Goal: Check status: Check status

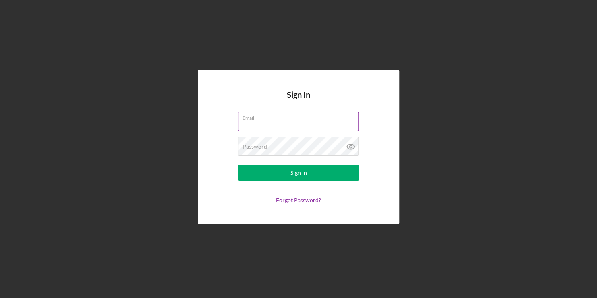
click at [318, 118] on label "Email" at bounding box center [300, 116] width 116 height 9
click at [318, 118] on input "Email" at bounding box center [298, 120] width 120 height 19
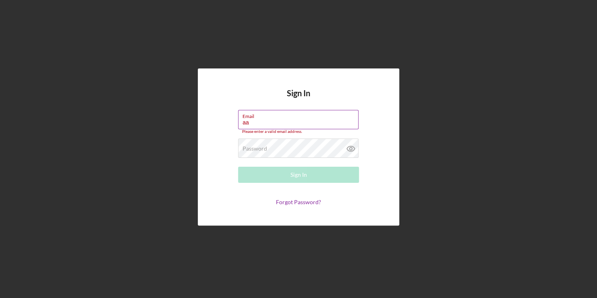
type input "[PERSON_NAME][EMAIL_ADDRESS][DOMAIN_NAME]"
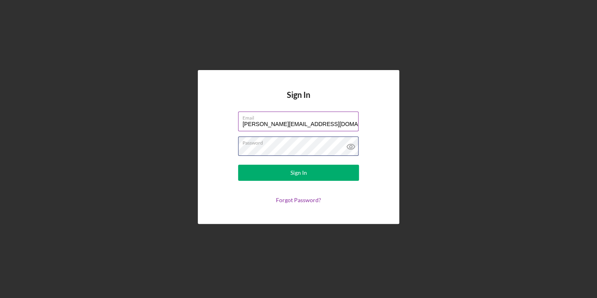
click at [238, 165] on button "Sign In" at bounding box center [298, 173] width 121 height 16
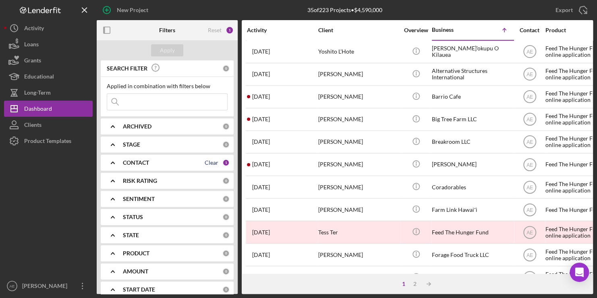
click at [210, 161] on div "Clear" at bounding box center [211, 162] width 14 height 6
click at [165, 46] on div "Apply" at bounding box center [167, 50] width 15 height 12
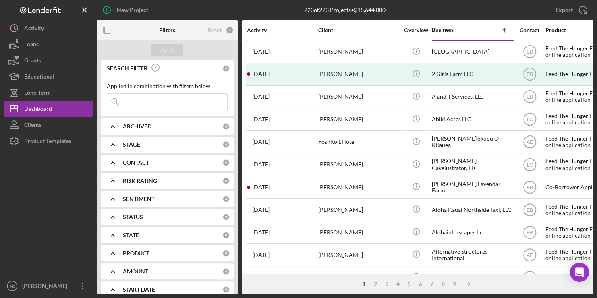
click at [176, 95] on input at bounding box center [167, 102] width 120 height 16
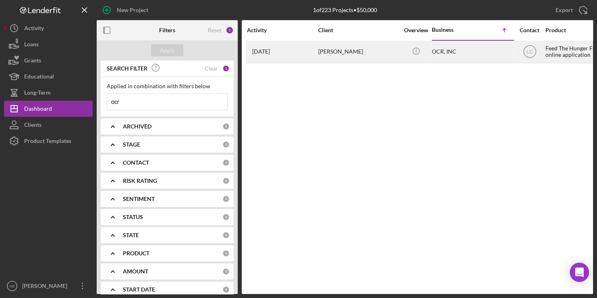
type input "ocr"
click at [440, 49] on div "OCR, INC" at bounding box center [472, 51] width 81 height 21
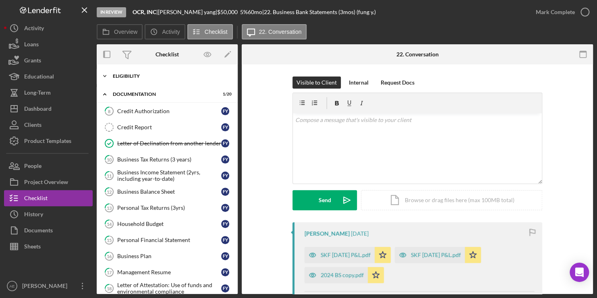
click at [138, 79] on div "Icon/Expander Eligibility 8 / 8" at bounding box center [167, 76] width 141 height 16
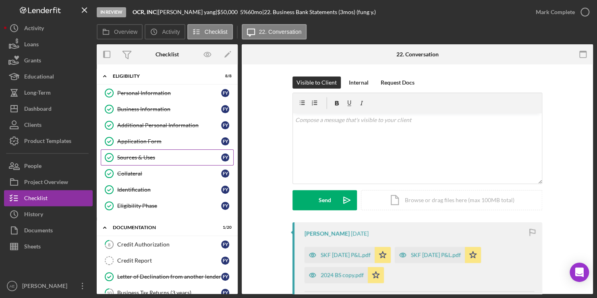
click at [133, 157] on div "Sources & Uses" at bounding box center [169, 157] width 104 height 6
